Goal: Communication & Community: Answer question/provide support

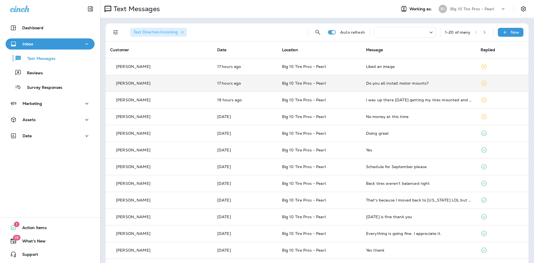
click at [366, 84] on div "Do you all install motor mounts?" at bounding box center [419, 83] width 106 height 4
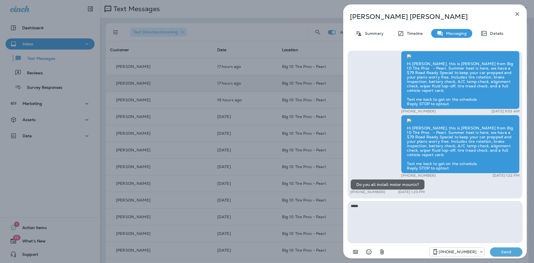
type textarea "*****"
click at [509, 253] on p "Send" at bounding box center [505, 251] width 23 height 5
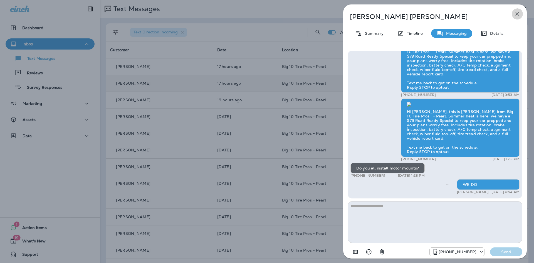
click at [519, 14] on icon "button" at bounding box center [517, 14] width 7 height 7
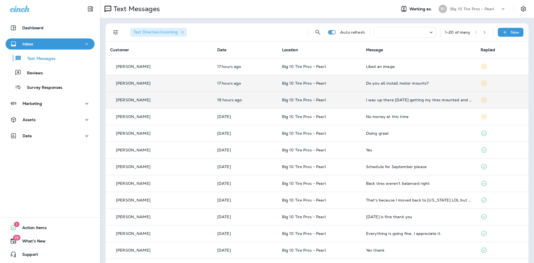
click at [435, 105] on td "I was up there [DATE] getting my tires mounted and balanced excellent job yiu p…" at bounding box center [418, 99] width 115 height 17
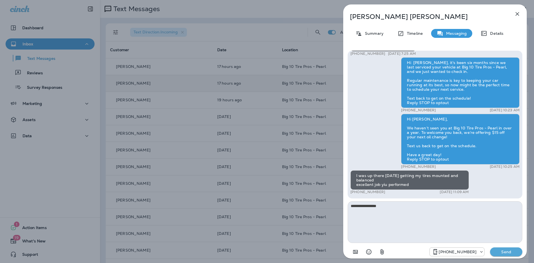
type textarea "**********"
click at [505, 250] on p "Send" at bounding box center [505, 251] width 23 height 5
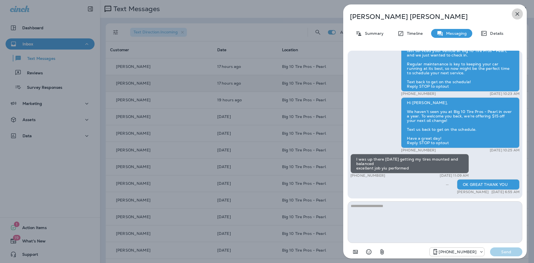
click at [516, 14] on icon "button" at bounding box center [517, 14] width 7 height 7
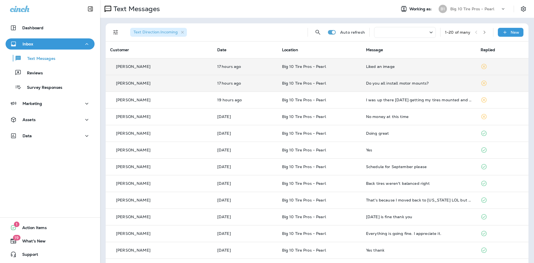
click at [458, 68] on div "Liked an image" at bounding box center [419, 66] width 106 height 4
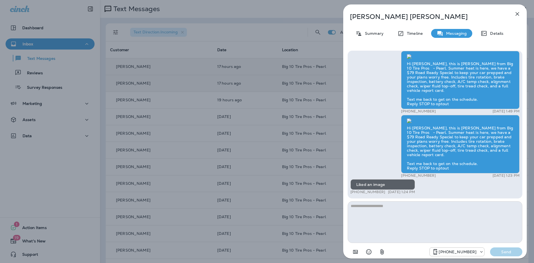
click at [518, 12] on icon "button" at bounding box center [517, 14] width 7 height 7
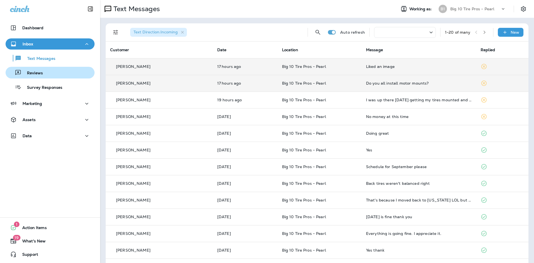
click at [35, 76] on div "Reviews" at bounding box center [25, 72] width 35 height 8
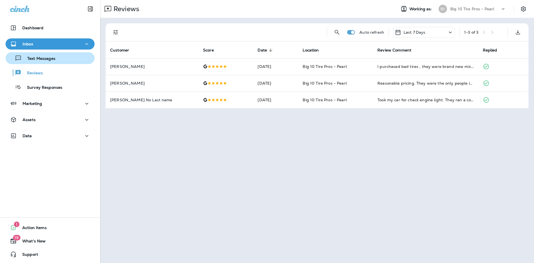
click at [34, 57] on p "Text Messages" at bounding box center [39, 58] width 34 height 5
